Goal: Task Accomplishment & Management: Complete application form

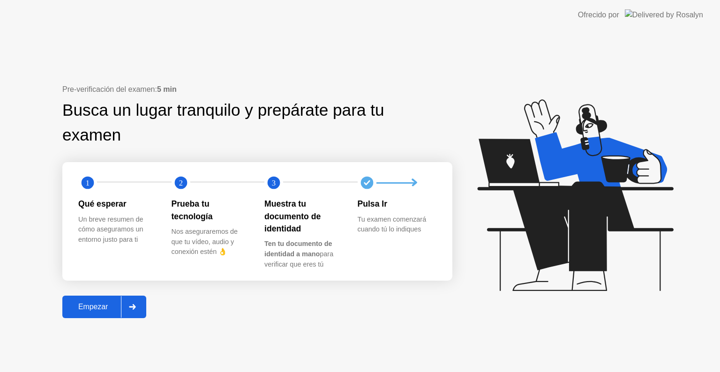
click at [108, 303] on div "Empezar" at bounding box center [93, 307] width 56 height 8
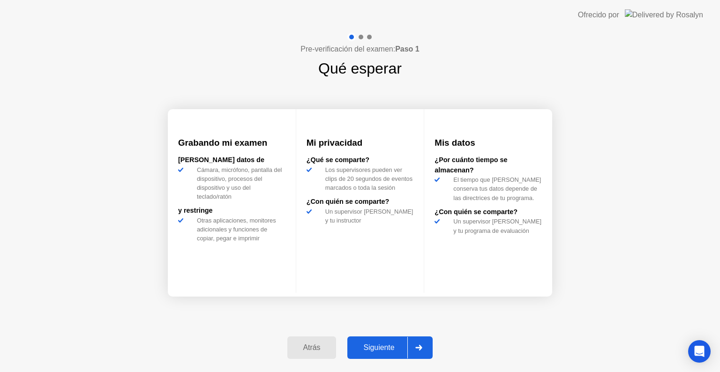
click at [388, 353] on button "Siguiente" at bounding box center [389, 348] width 85 height 22
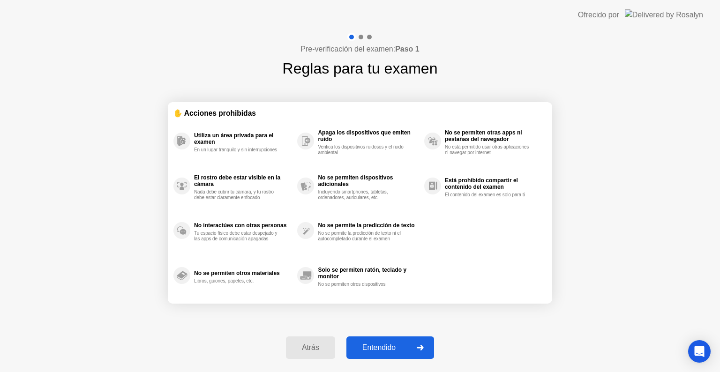
click at [399, 345] on div "Entendido" at bounding box center [379, 348] width 60 height 8
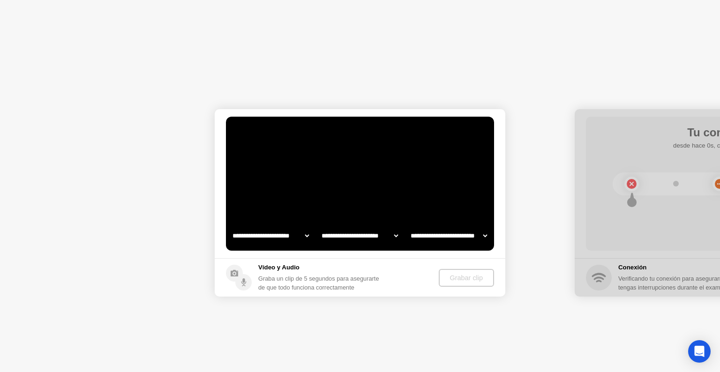
select select "**********"
select select "*******"
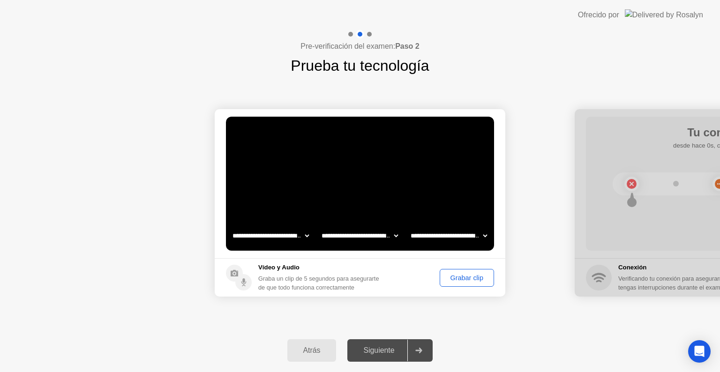
click at [459, 275] on div "Grabar clip" at bounding box center [467, 277] width 48 height 7
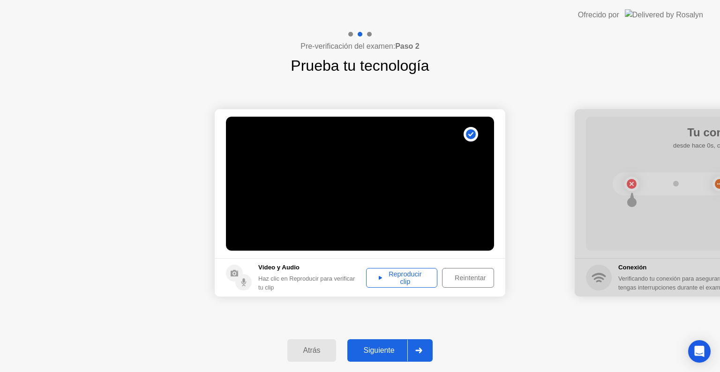
click at [390, 283] on div "Reproducir clip" at bounding box center [401, 277] width 65 height 15
click at [421, 352] on icon at bounding box center [418, 351] width 7 height 6
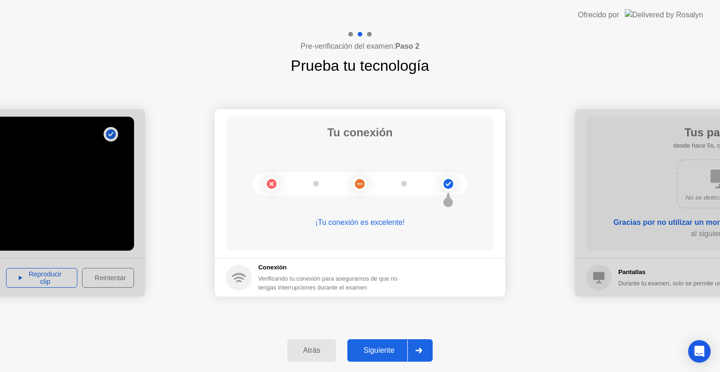
click at [392, 356] on button "Siguiente" at bounding box center [389, 350] width 85 height 22
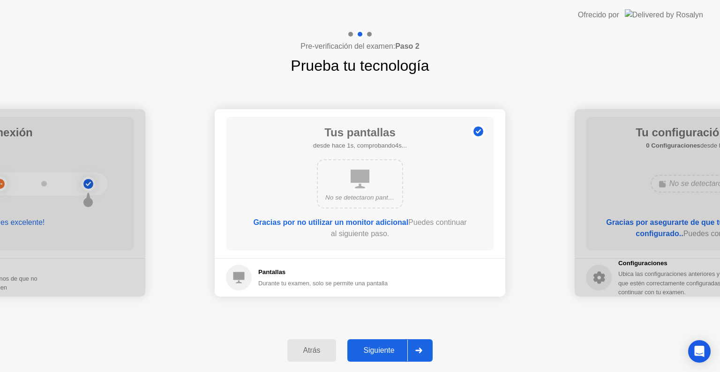
click at [415, 350] on div at bounding box center [418, 351] width 22 height 22
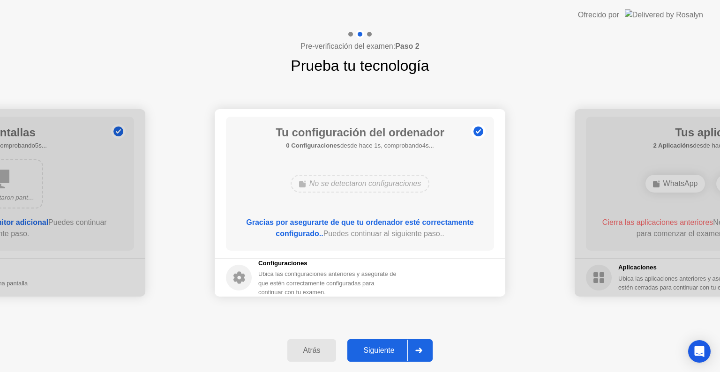
click at [392, 349] on div "Siguiente" at bounding box center [378, 350] width 57 height 8
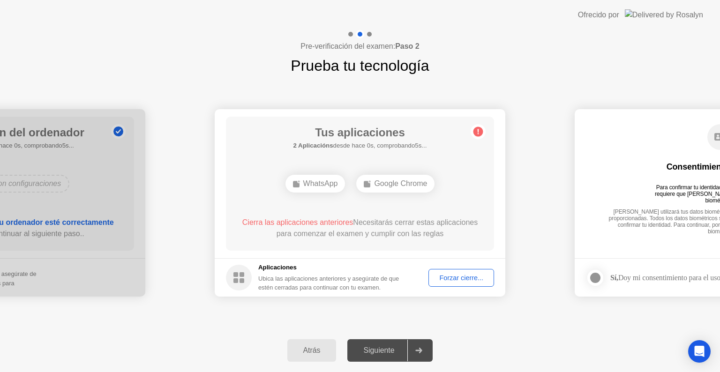
click at [440, 281] on div "Forzar cierre..." at bounding box center [461, 277] width 59 height 7
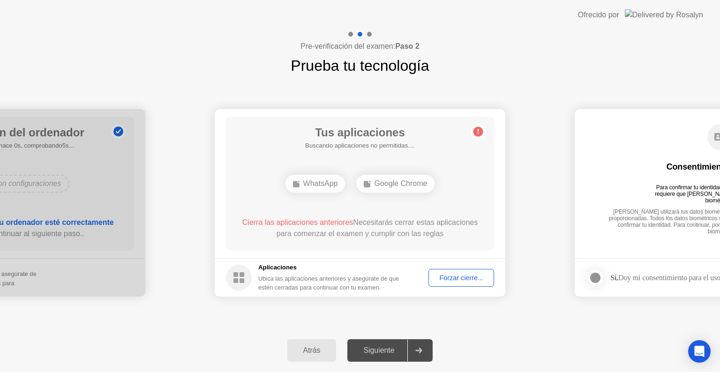
click at [462, 278] on div "Forzar cierre..." at bounding box center [461, 277] width 59 height 7
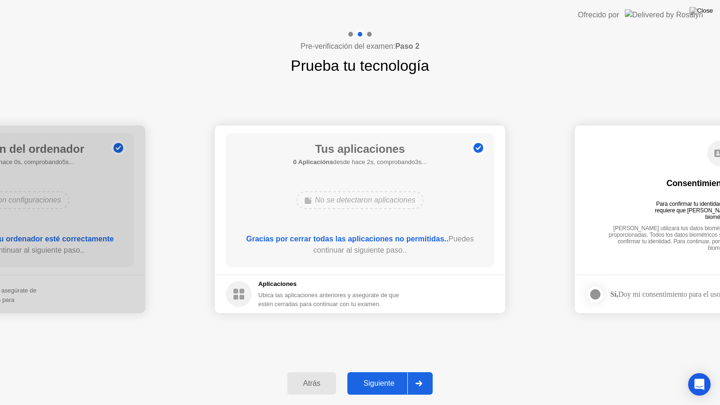
click at [374, 372] on button "Siguiente" at bounding box center [389, 383] width 85 height 22
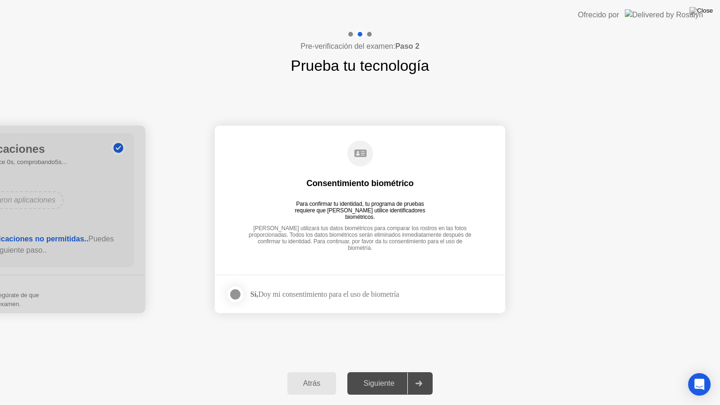
click at [238, 298] on div at bounding box center [235, 294] width 11 height 11
click at [381, 372] on div "Siguiente" at bounding box center [378, 383] width 57 height 8
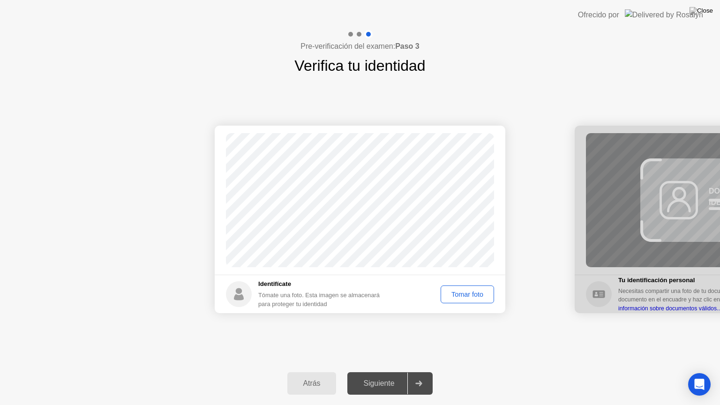
click at [461, 294] on div "Tomar foto" at bounding box center [467, 294] width 47 height 7
click at [427, 372] on div at bounding box center [418, 384] width 22 height 22
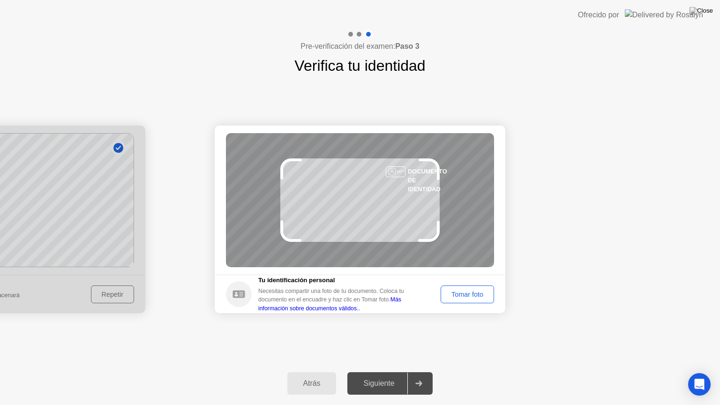
click at [457, 291] on div "Tomar foto" at bounding box center [467, 294] width 47 height 7
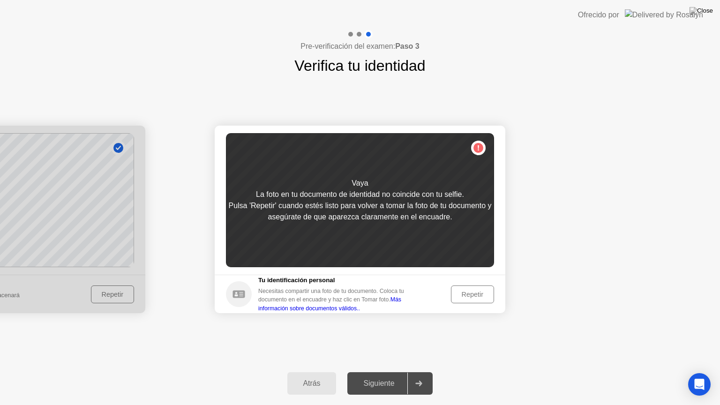
click at [475, 288] on button "Repetir" at bounding box center [472, 294] width 43 height 18
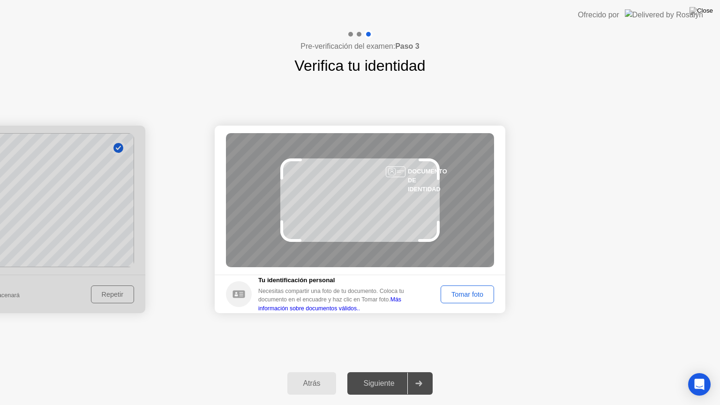
click at [474, 294] on div "Tomar foto" at bounding box center [467, 294] width 47 height 7
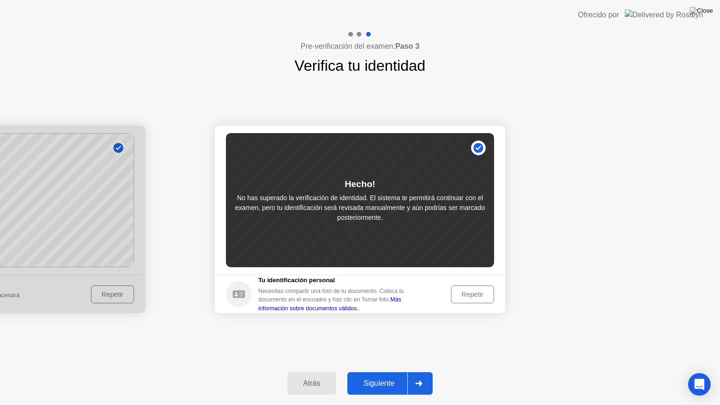
click at [312, 372] on div "Atrás" at bounding box center [312, 383] width 44 height 8
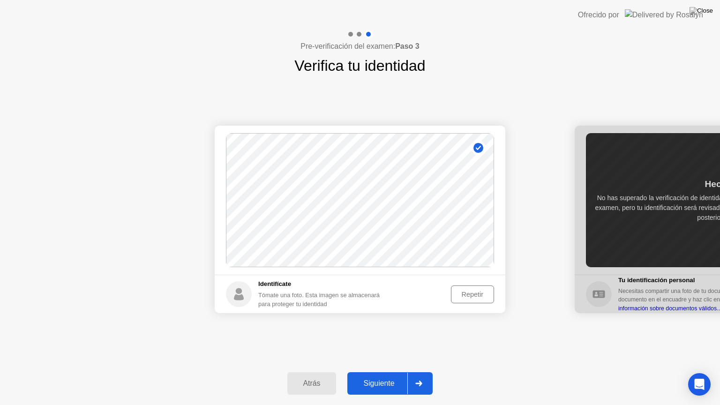
click at [477, 291] on div "Repetir" at bounding box center [472, 294] width 37 height 7
click at [455, 287] on button "Tomar foto" at bounding box center [467, 294] width 53 height 18
click at [639, 238] on div at bounding box center [720, 219] width 291 height 187
click at [412, 372] on div at bounding box center [418, 384] width 22 height 22
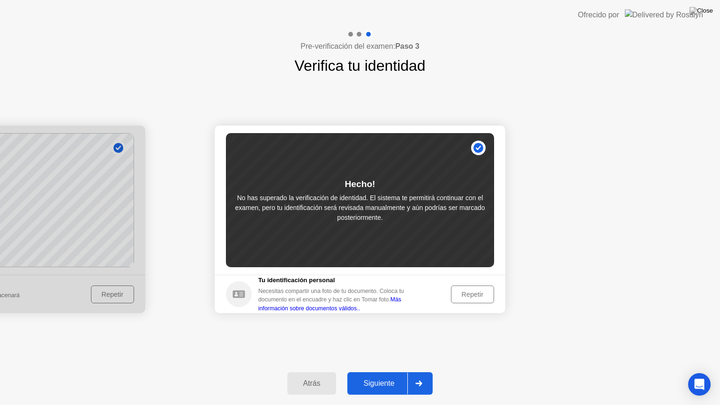
click at [401, 372] on div "Siguiente" at bounding box center [378, 383] width 57 height 8
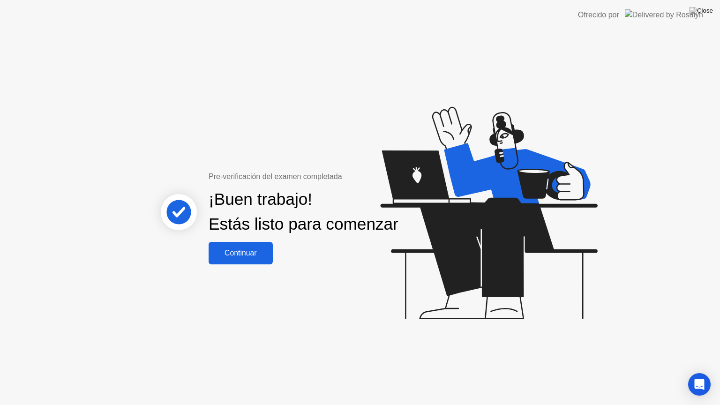
click at [235, 257] on div "Continuar" at bounding box center [240, 253] width 59 height 8
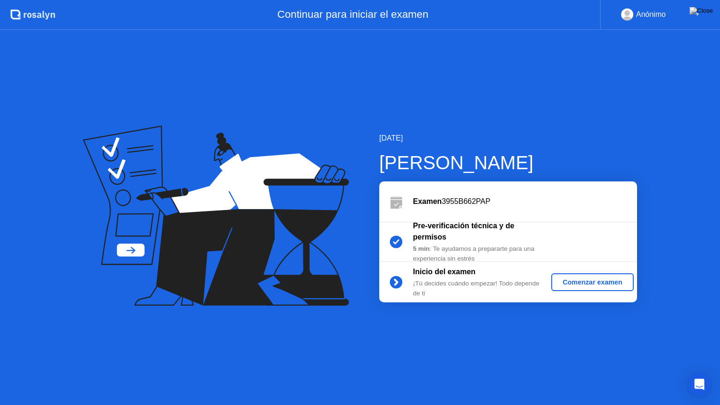
click at [569, 283] on div "Comenzar examen" at bounding box center [592, 281] width 75 height 7
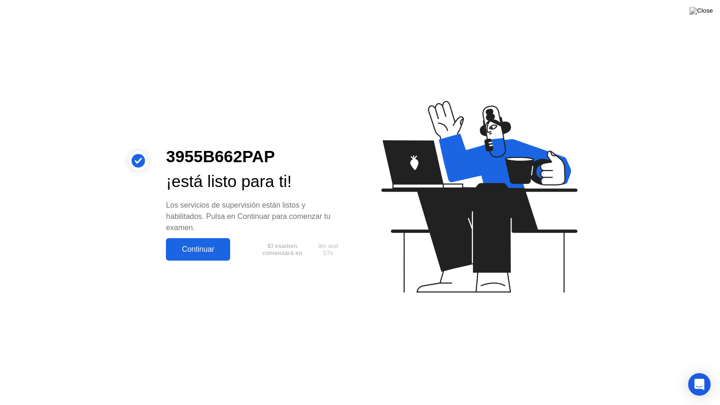
click at [195, 245] on div "Continuar" at bounding box center [198, 249] width 59 height 8
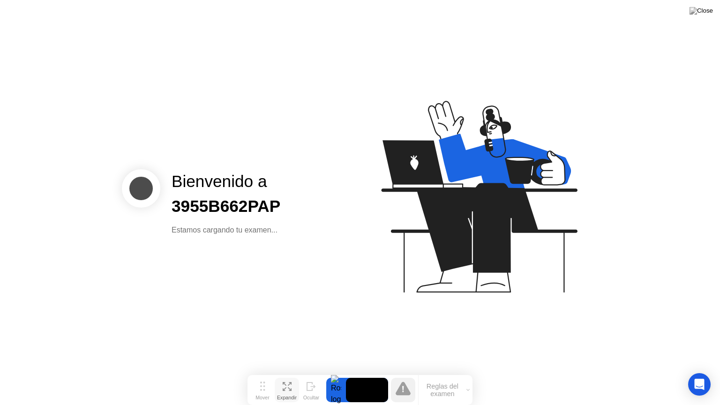
click at [283, 372] on div "Expandir" at bounding box center [287, 398] width 20 height 6
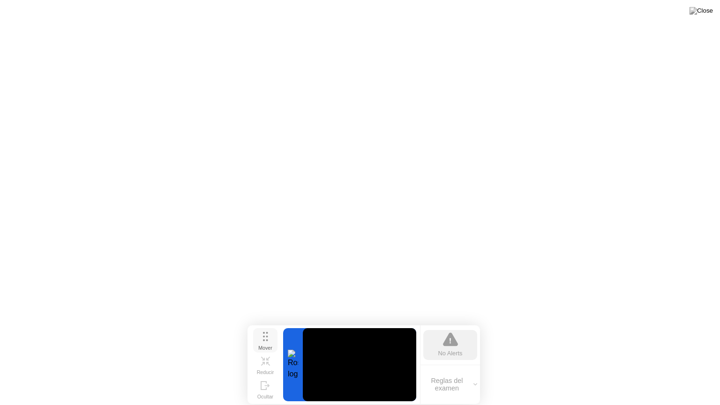
click at [263, 337] on icon at bounding box center [265, 336] width 5 height 9
click at [265, 345] on div "Mover" at bounding box center [265, 348] width 14 height 6
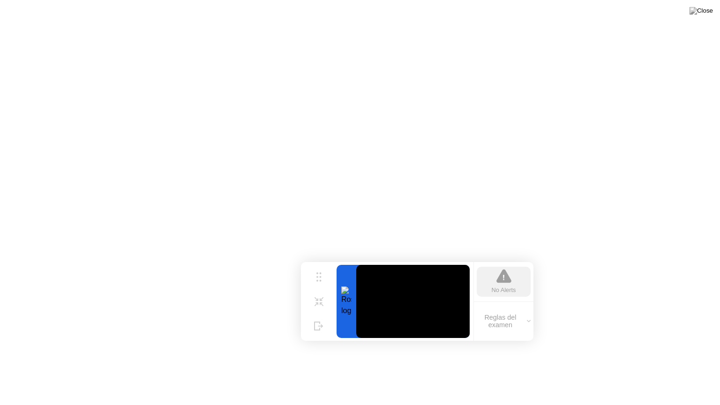
drag, startPoint x: 264, startPoint y: 337, endPoint x: 308, endPoint y: 233, distance: 113.0
click at [316, 272] on icon at bounding box center [318, 276] width 5 height 9
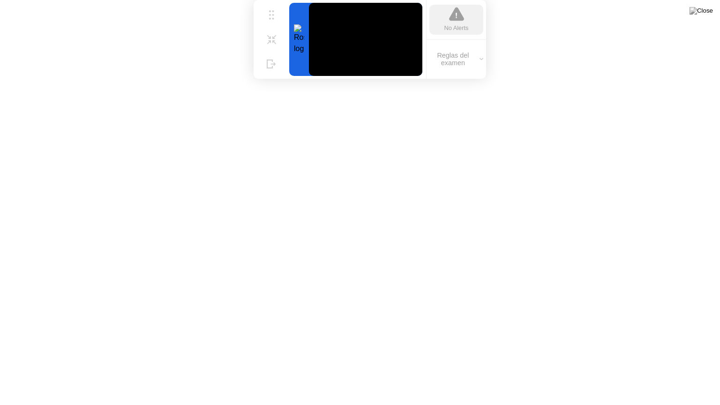
drag, startPoint x: 313, startPoint y: 252, endPoint x: 270, endPoint y: 0, distance: 255.4
click at [270, 0] on div "Mover Reducir Ocultar No Alerts Reglas del examen" at bounding box center [370, 39] width 232 height 79
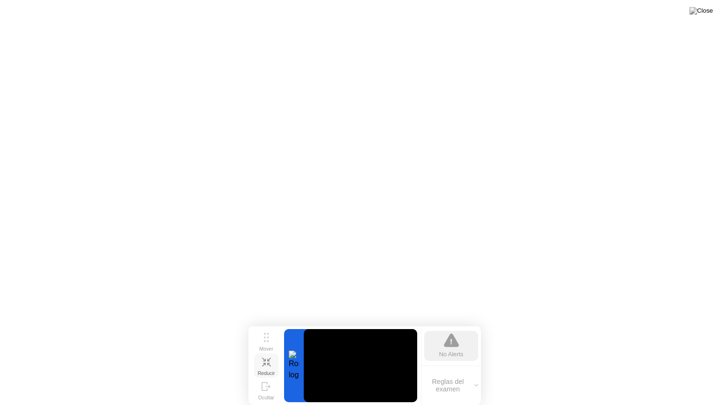
drag, startPoint x: 273, startPoint y: 21, endPoint x: 268, endPoint y: 363, distance: 342.7
click at [268, 363] on div "Mover Reducir Ocultar" at bounding box center [266, 365] width 30 height 73
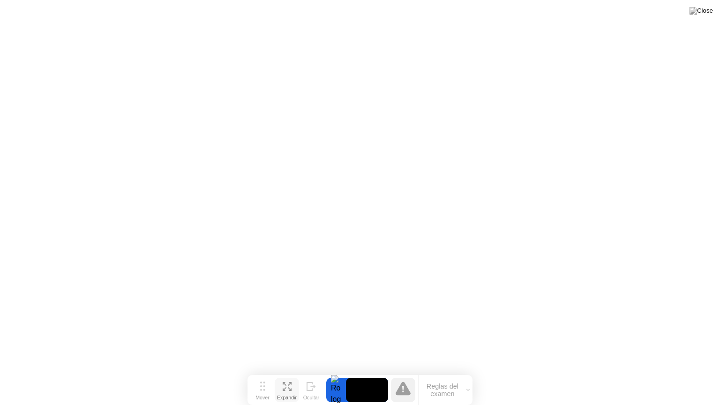
click at [285, 372] on icon at bounding box center [287, 386] width 9 height 9
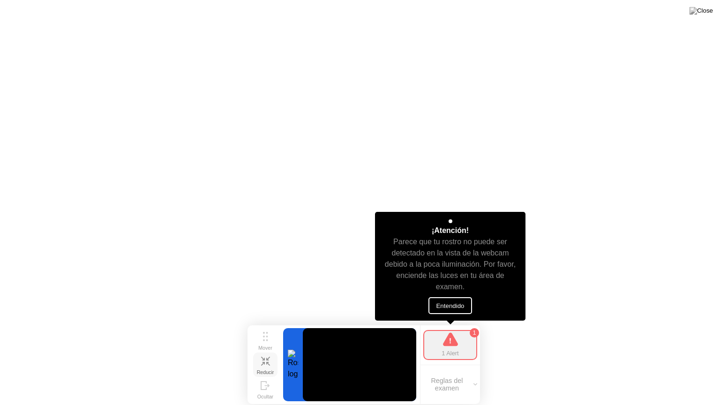
click at [445, 304] on button "Entendido" at bounding box center [449, 305] width 43 height 17
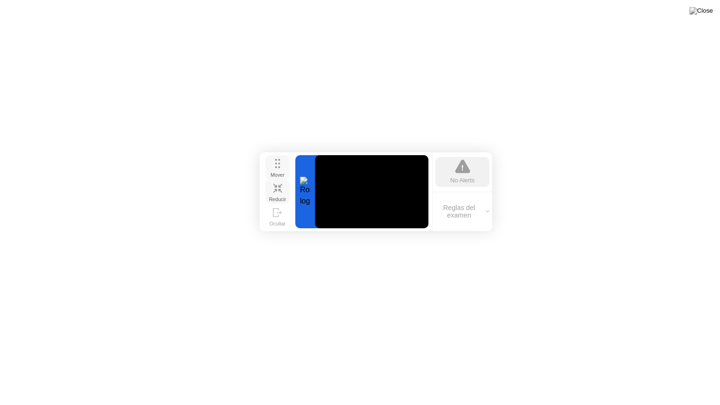
drag, startPoint x: 262, startPoint y: 349, endPoint x: 274, endPoint y: 174, distance: 174.8
click at [274, 174] on div "Mover" at bounding box center [277, 175] width 14 height 6
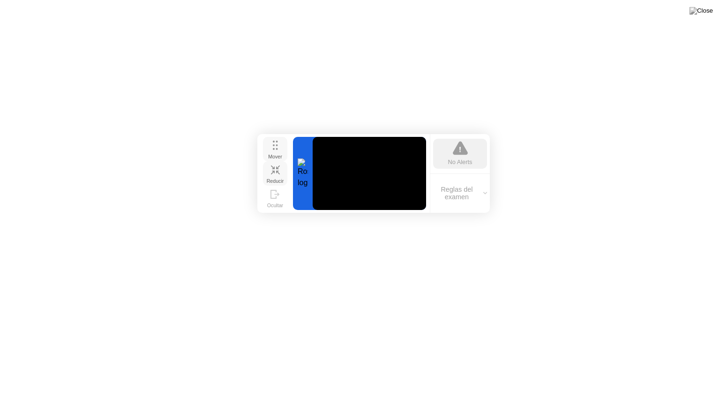
drag, startPoint x: 277, startPoint y: 172, endPoint x: 274, endPoint y: 156, distance: 17.1
click at [274, 156] on div "Mover" at bounding box center [275, 157] width 14 height 6
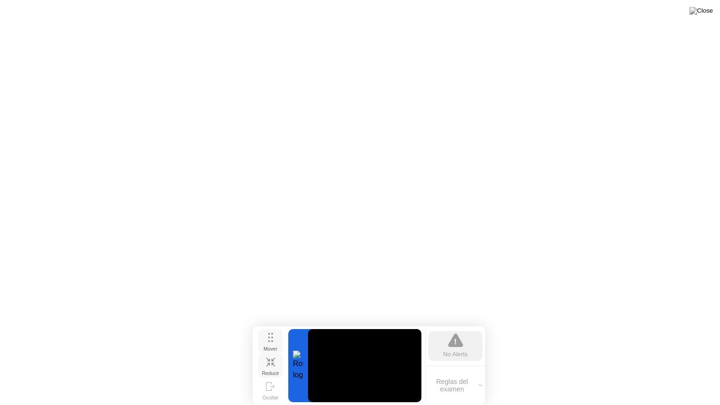
drag, startPoint x: 274, startPoint y: 154, endPoint x: 270, endPoint y: 348, distance: 194.1
click at [270, 348] on div "Mover" at bounding box center [270, 349] width 14 height 6
